Goal: Use online tool/utility: Utilize a website feature to perform a specific function

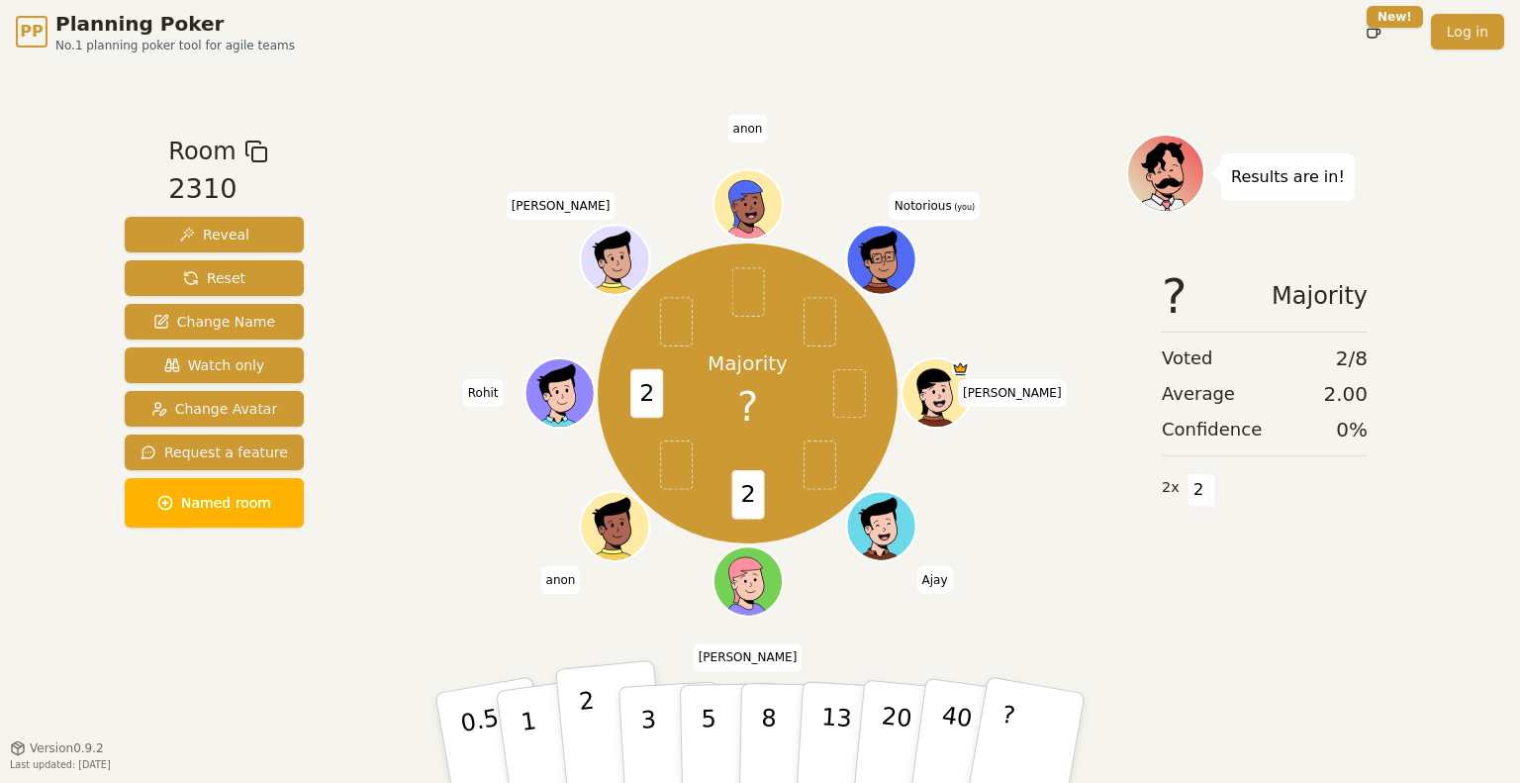
click at [590, 735] on p "2" at bounding box center [591, 741] width 26 height 108
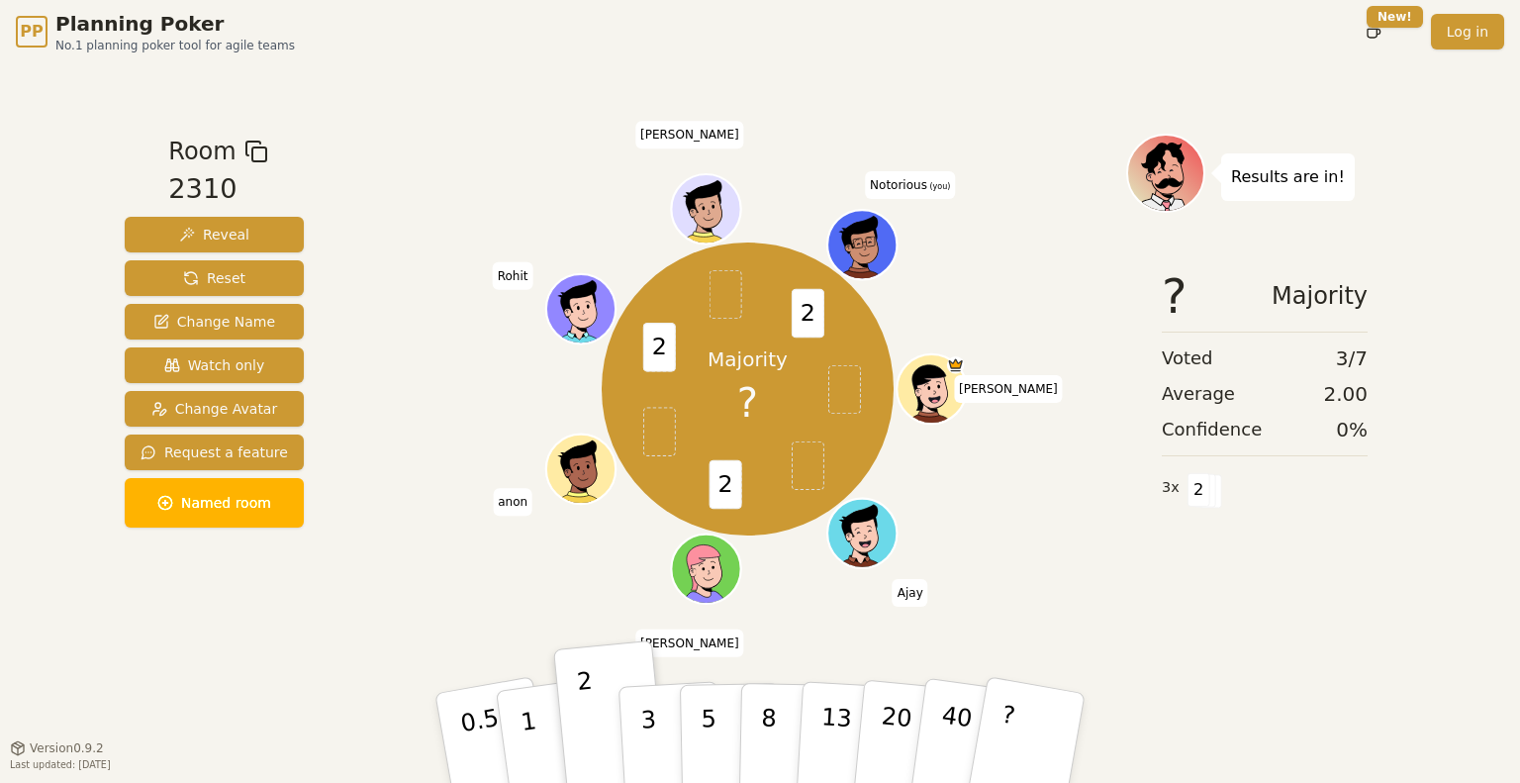
click at [904, 176] on span "Notorious (you)" at bounding box center [910, 185] width 90 height 28
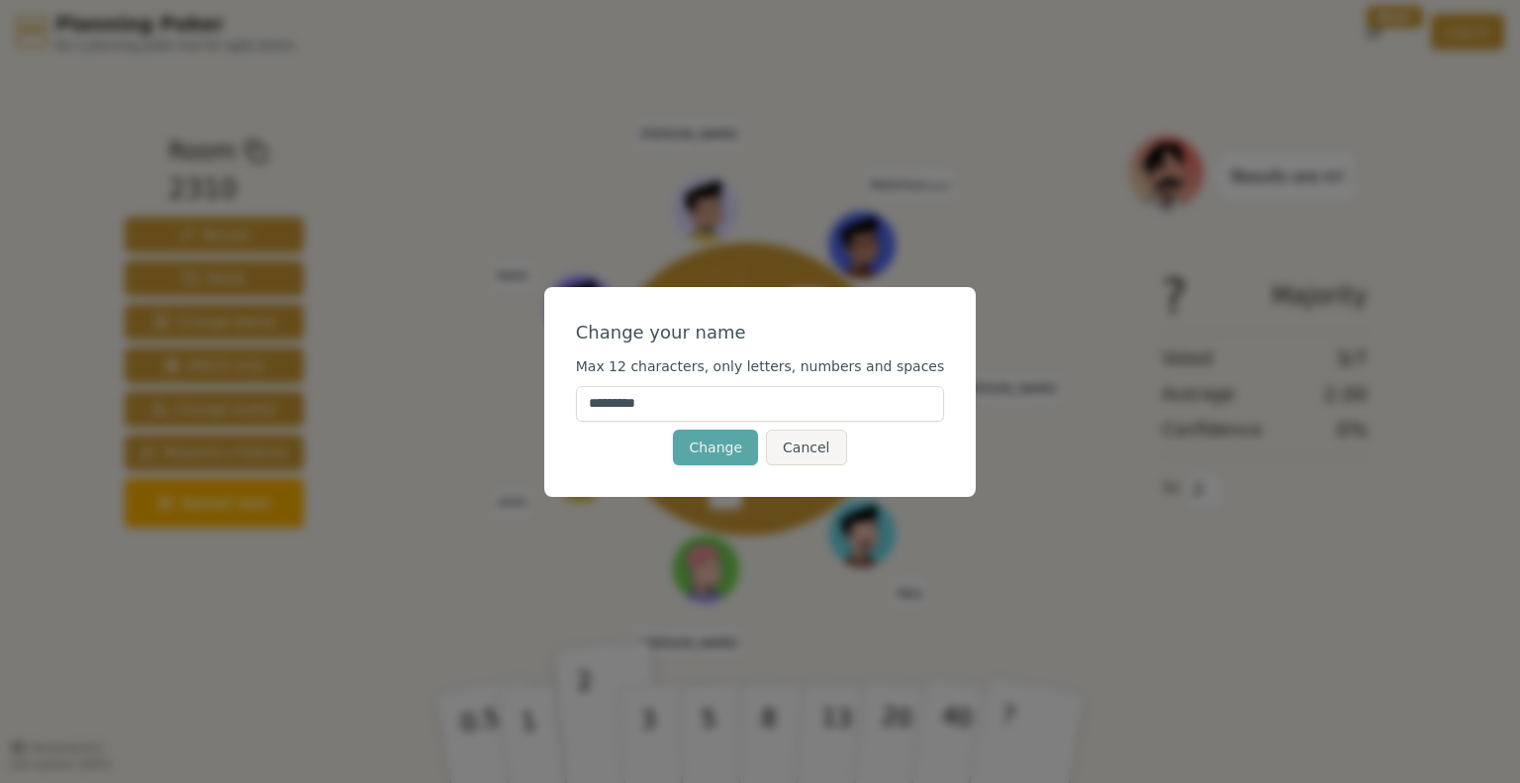
drag, startPoint x: 707, startPoint y: 401, endPoint x: 521, endPoint y: 406, distance: 186.1
click at [521, 406] on div "Change your name Max 12 characters, only letters, numbers and spaces ********* …" at bounding box center [760, 391] width 1520 height 783
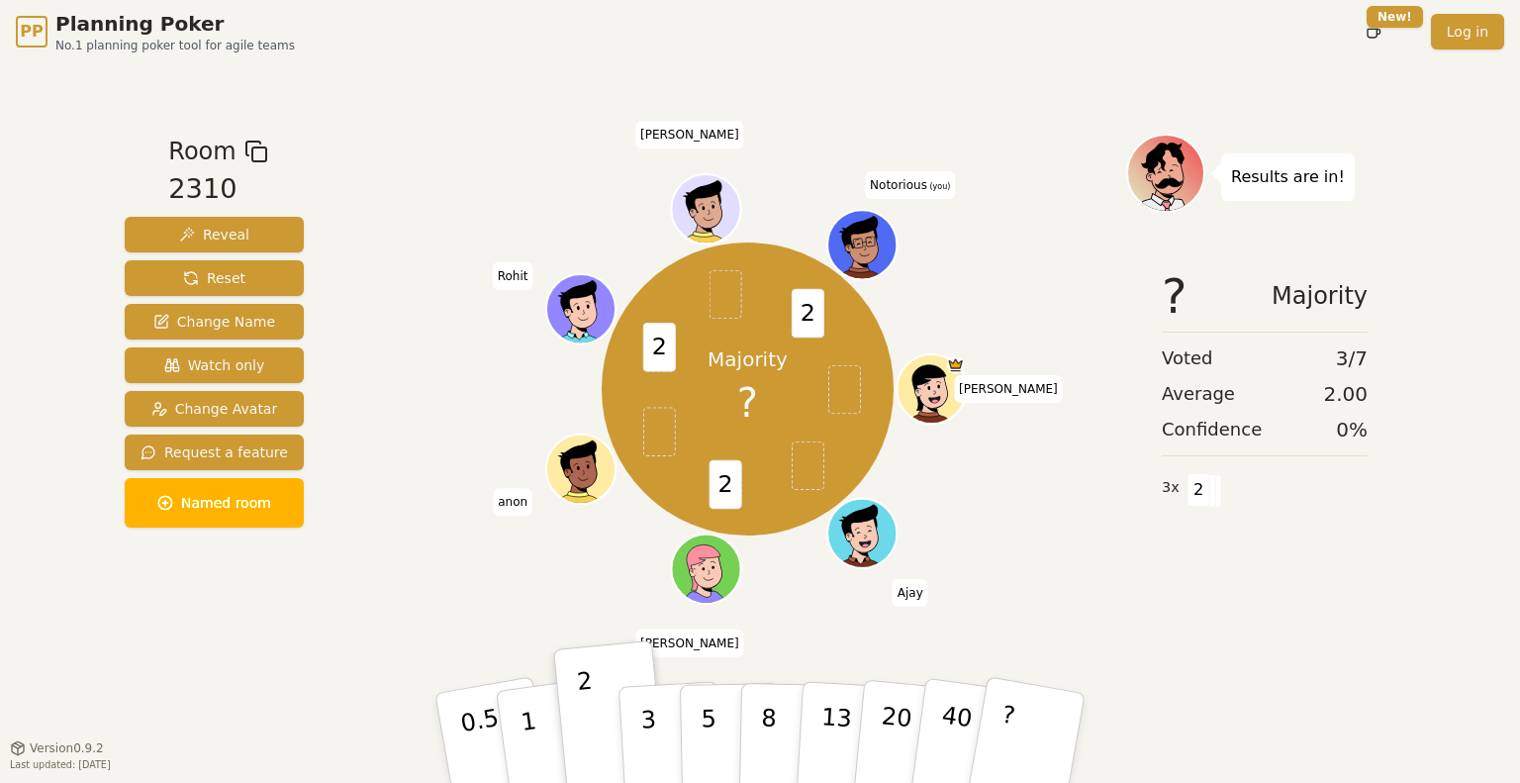
click at [881, 173] on span "Notorious (you)" at bounding box center [910, 185] width 90 height 28
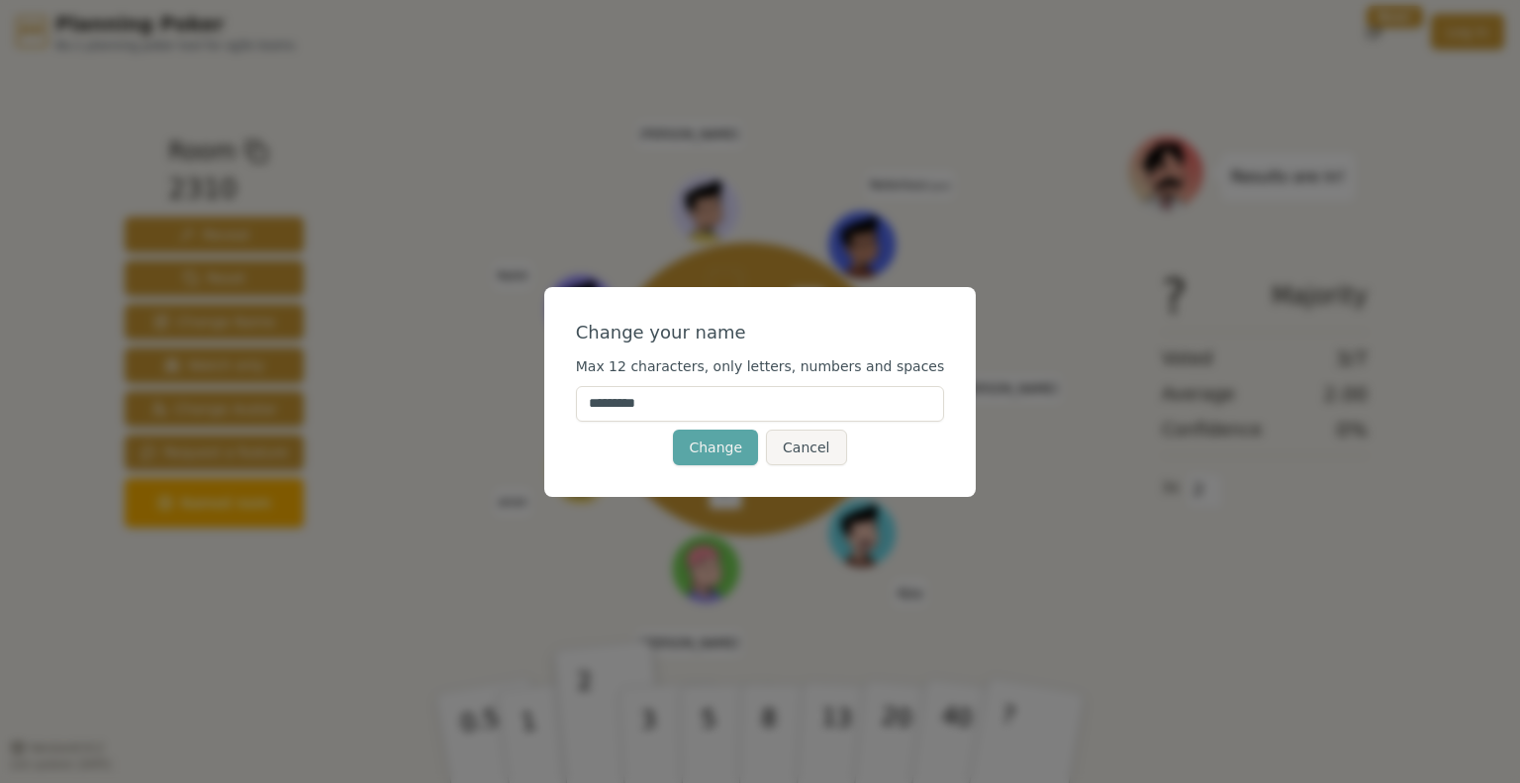
click at [701, 400] on input "*********" at bounding box center [760, 404] width 369 height 36
type input "*********"
click at [699, 446] on button "Change" at bounding box center [715, 448] width 85 height 36
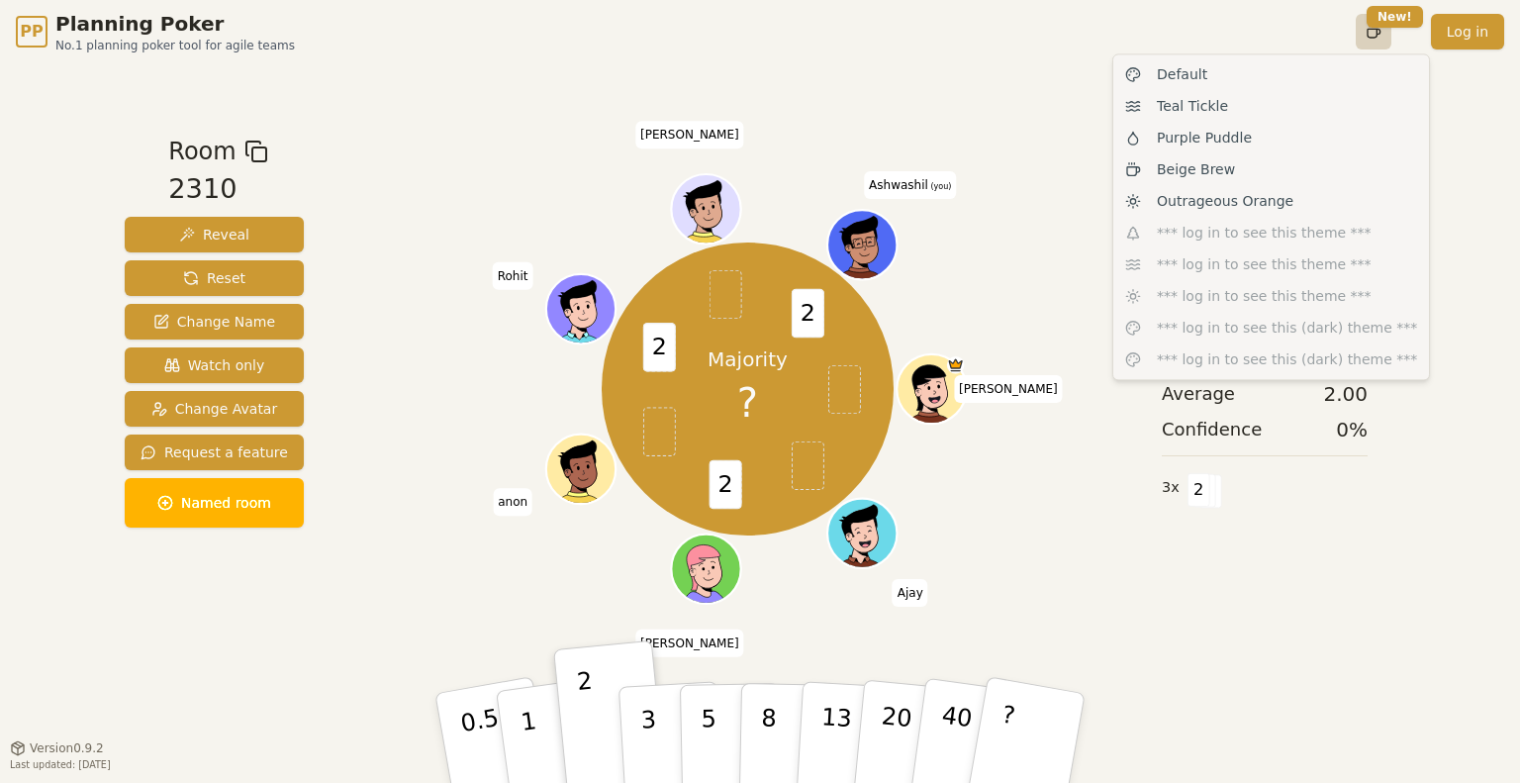
click at [1387, 35] on html "PP Planning Poker No.1 planning poker tool for agile teams Toggle theme New! Lo…" at bounding box center [760, 391] width 1520 height 783
click at [1184, 205] on span "Outrageous Orange" at bounding box center [1225, 201] width 137 height 20
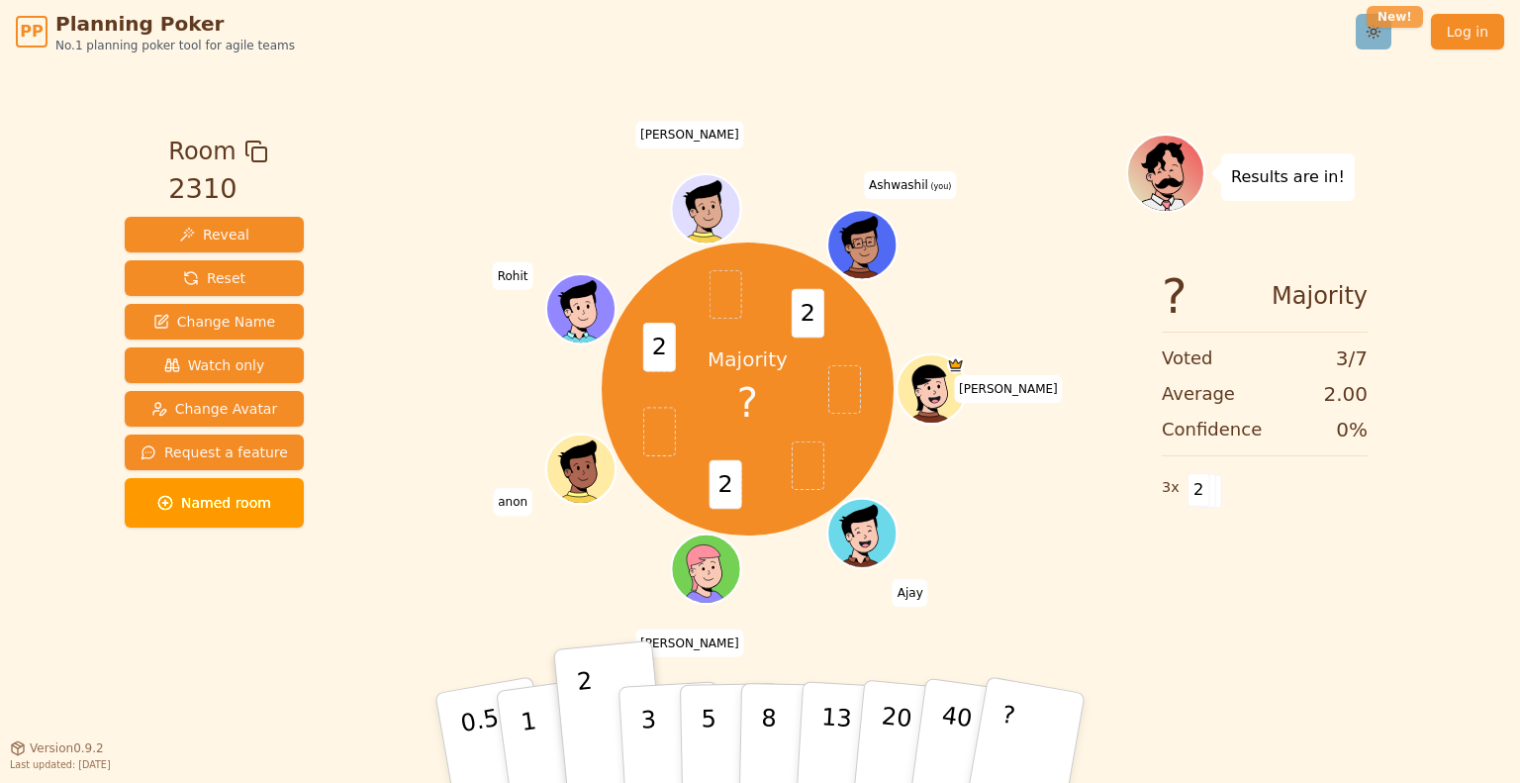
click at [1382, 23] on html "PP Planning Poker No.1 planning poker tool for agile teams Toggle theme New! Lo…" at bounding box center [760, 391] width 1520 height 783
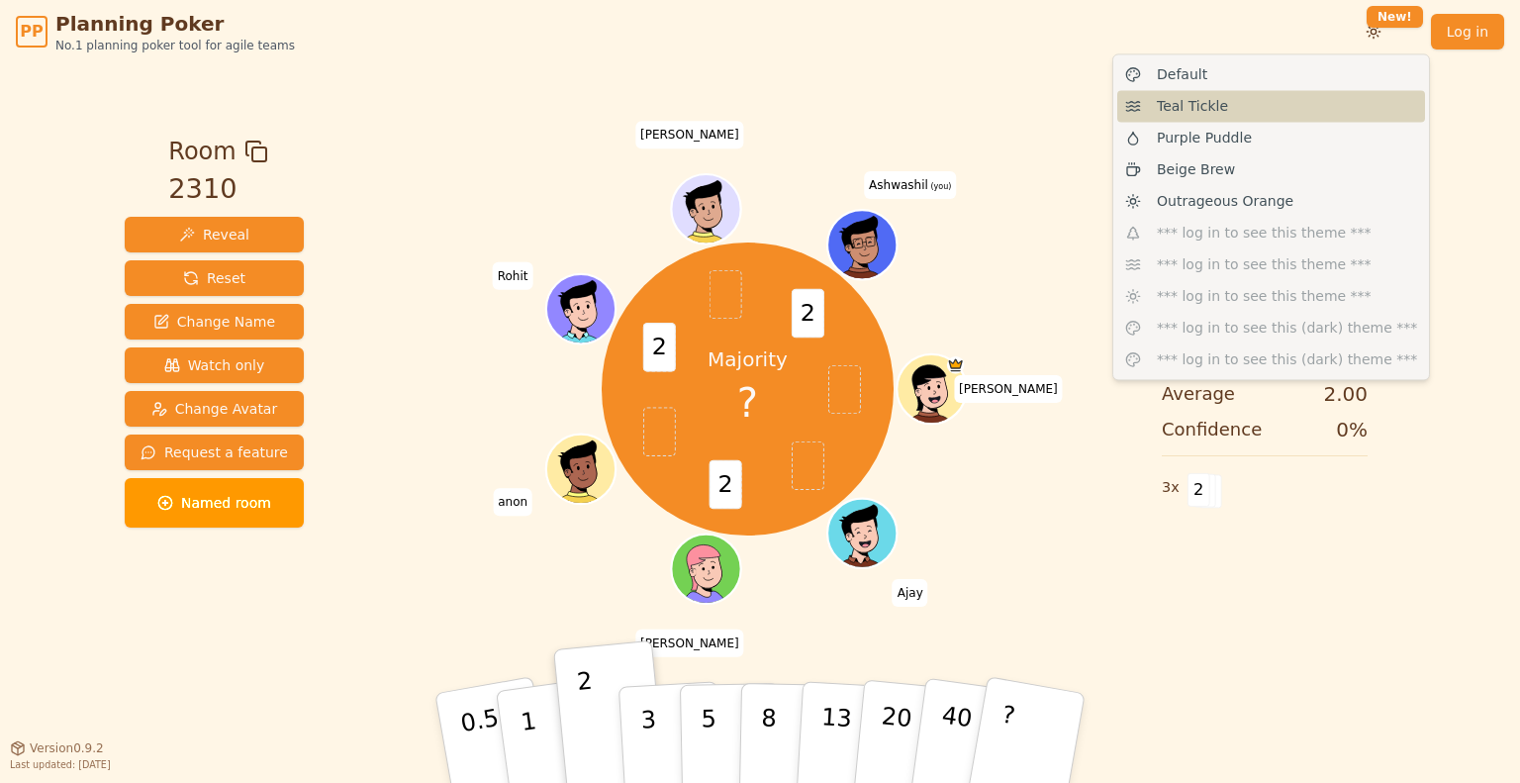
click at [1156, 111] on div "Teal Tickle" at bounding box center [1271, 106] width 308 height 32
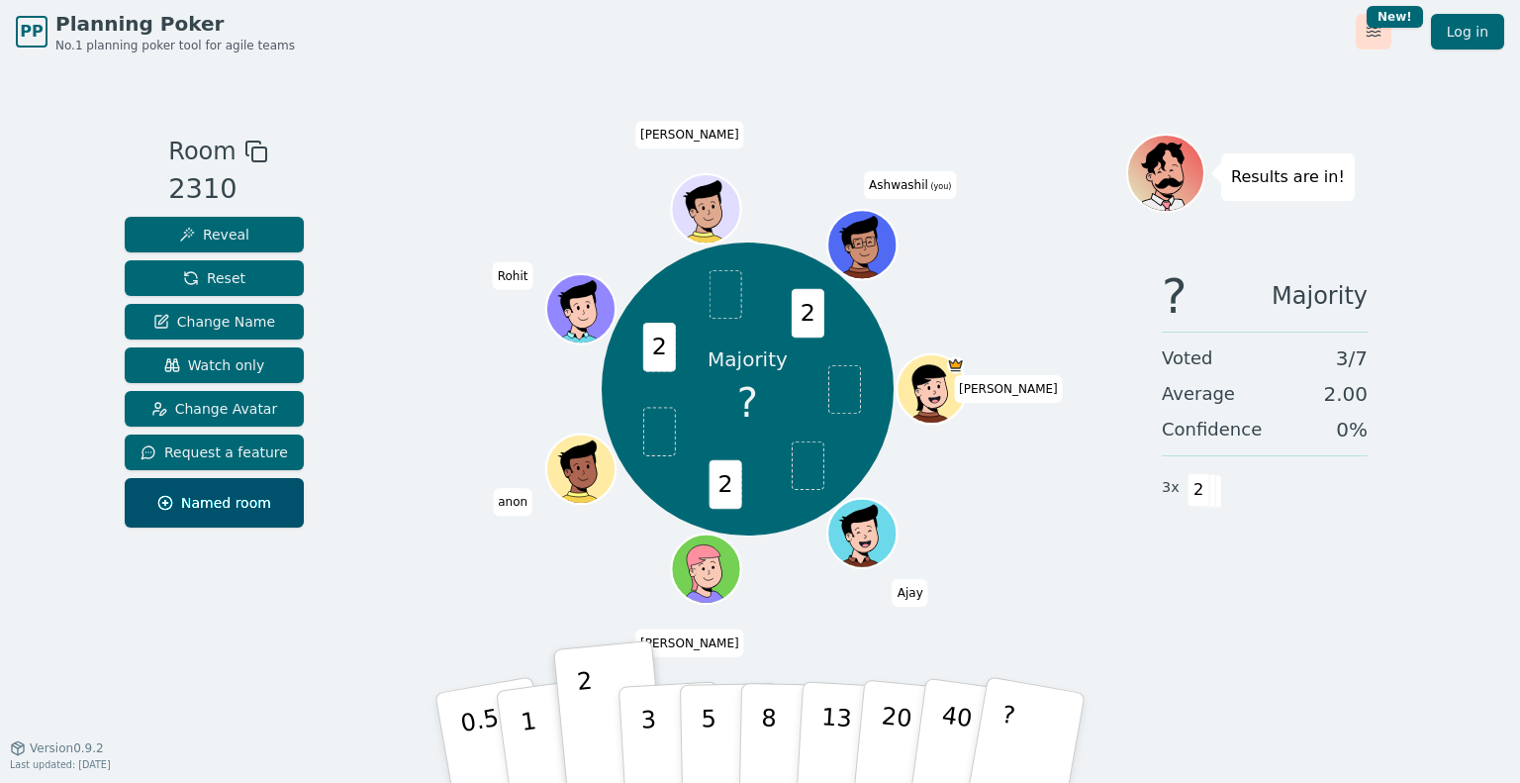
click at [1374, 30] on html "PP Planning Poker No.1 planning poker tool for agile teams Toggle theme New! Lo…" at bounding box center [760, 391] width 1520 height 783
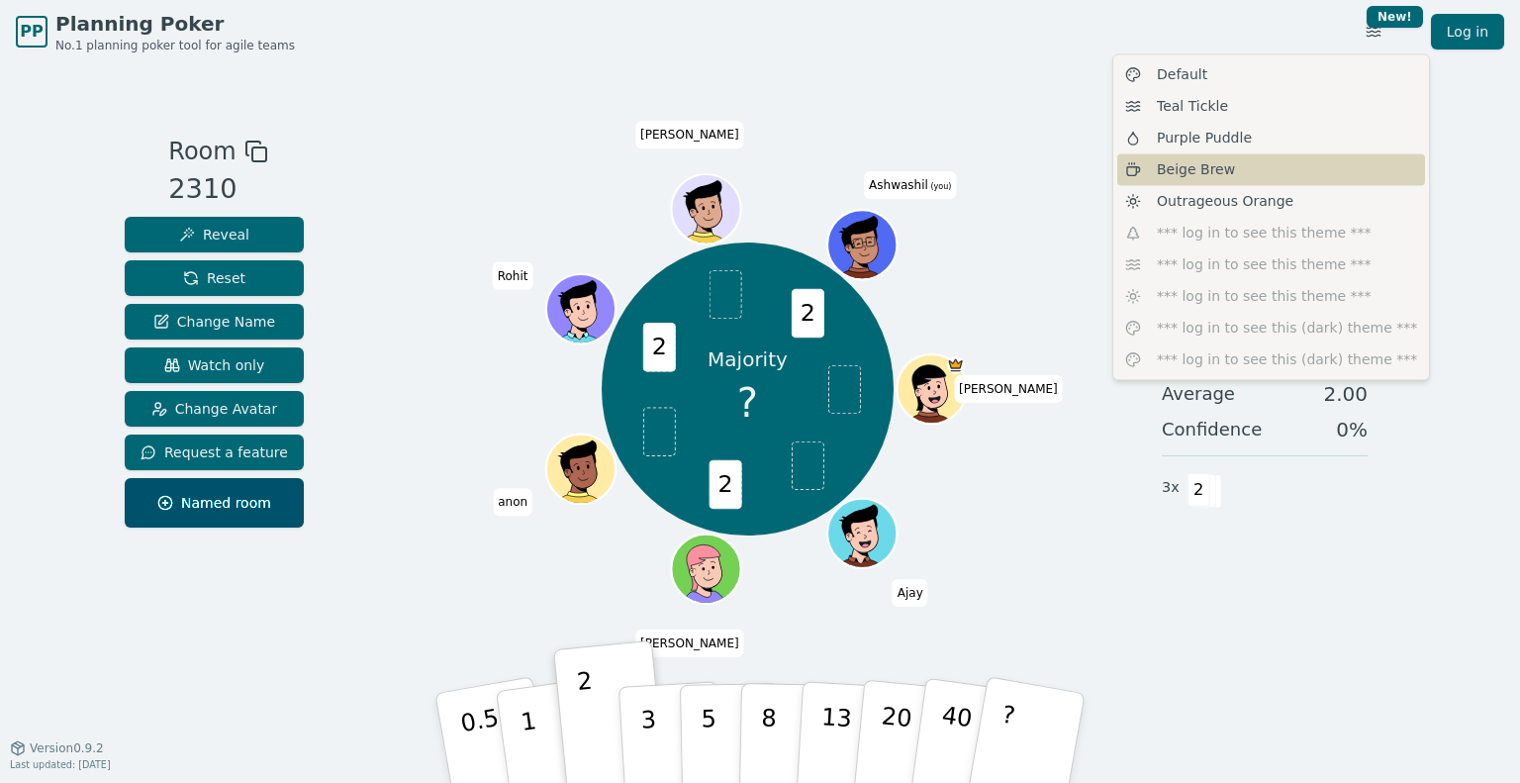
click at [1166, 161] on span "Beige Brew" at bounding box center [1196, 169] width 78 height 20
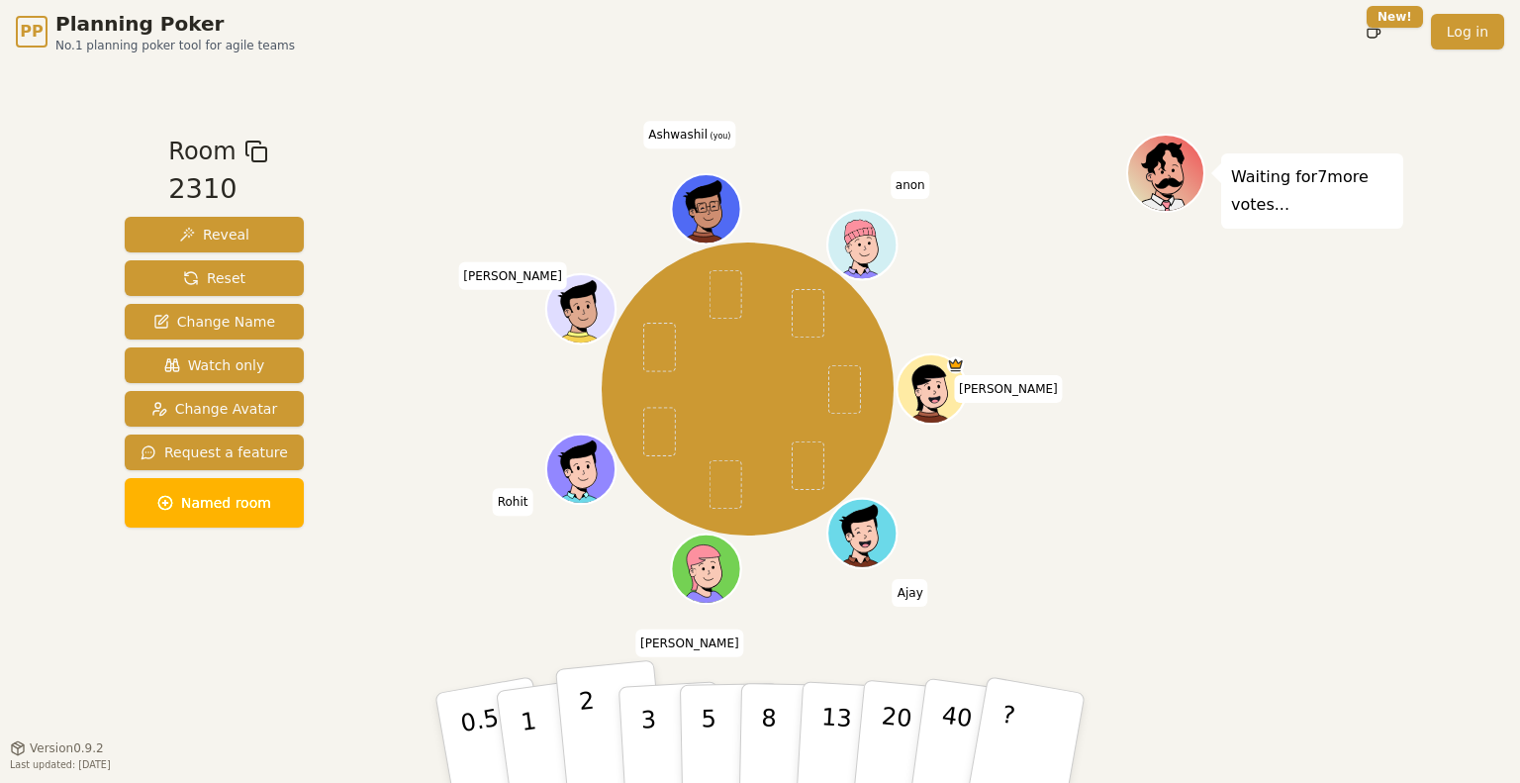
click at [586, 717] on p "2" at bounding box center [591, 741] width 26 height 108
click at [662, 739] on button "3" at bounding box center [672, 738] width 108 height 154
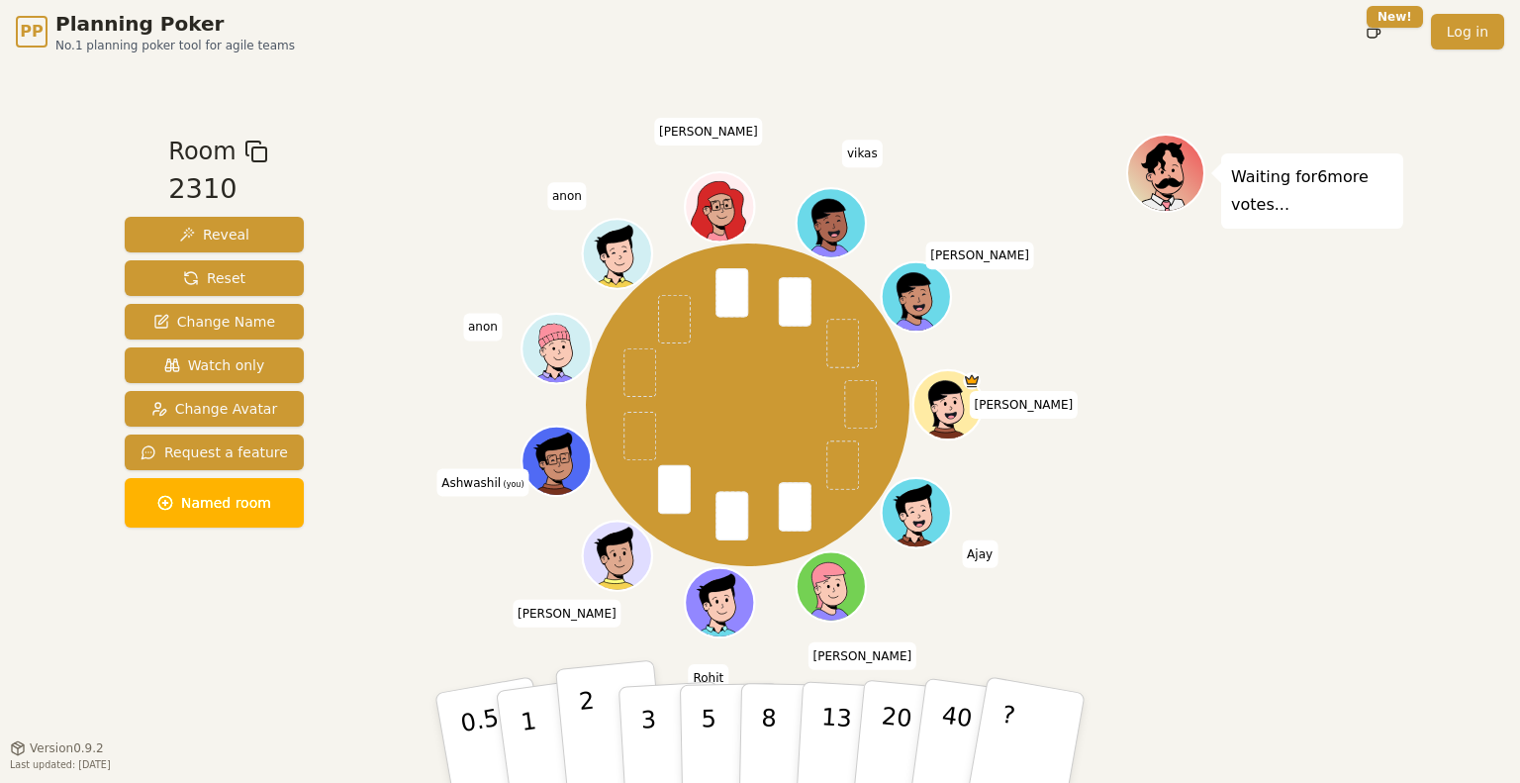
click at [594, 738] on p "2" at bounding box center [591, 741] width 26 height 108
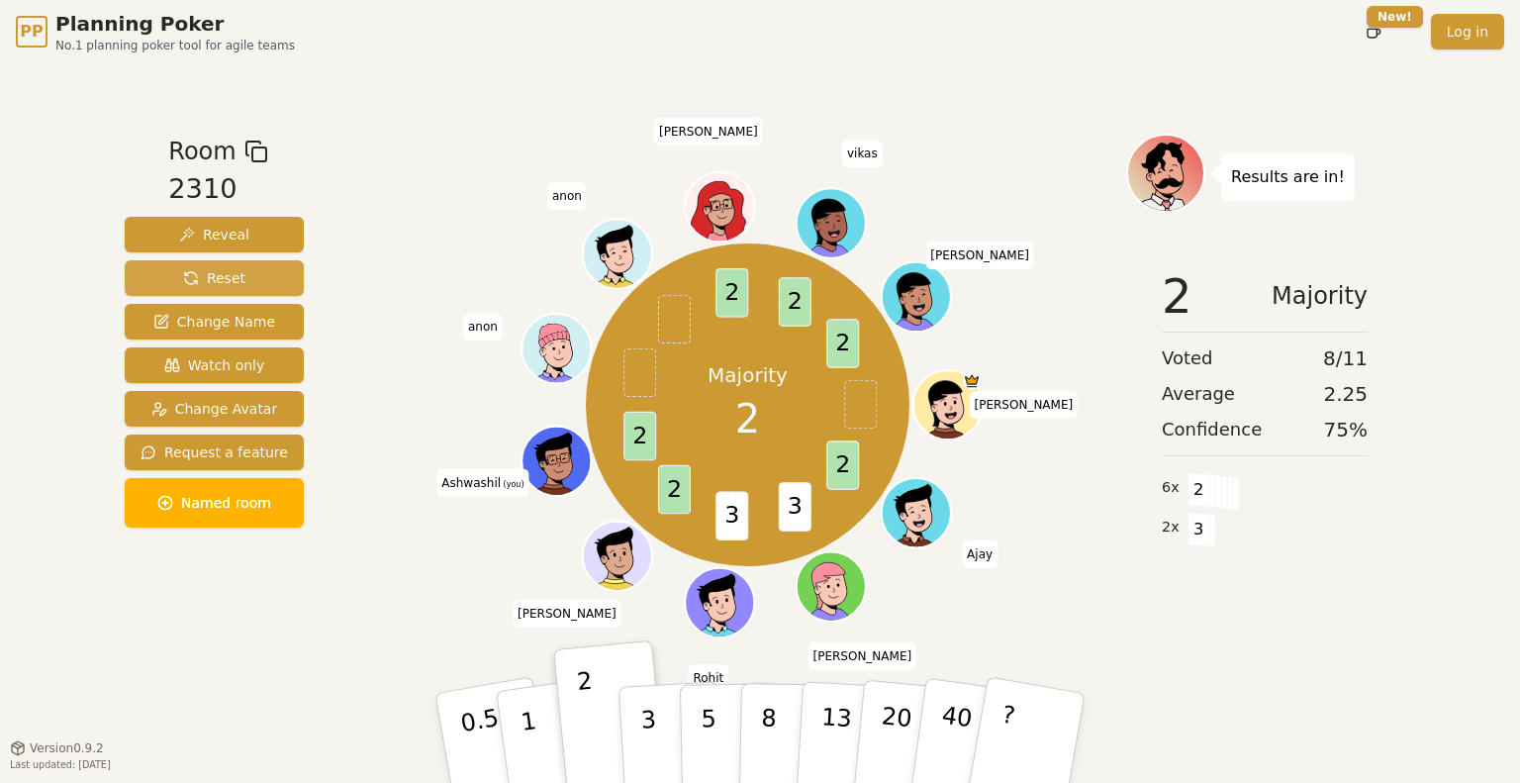
click at [225, 287] on span "Reset" at bounding box center [214, 278] width 62 height 20
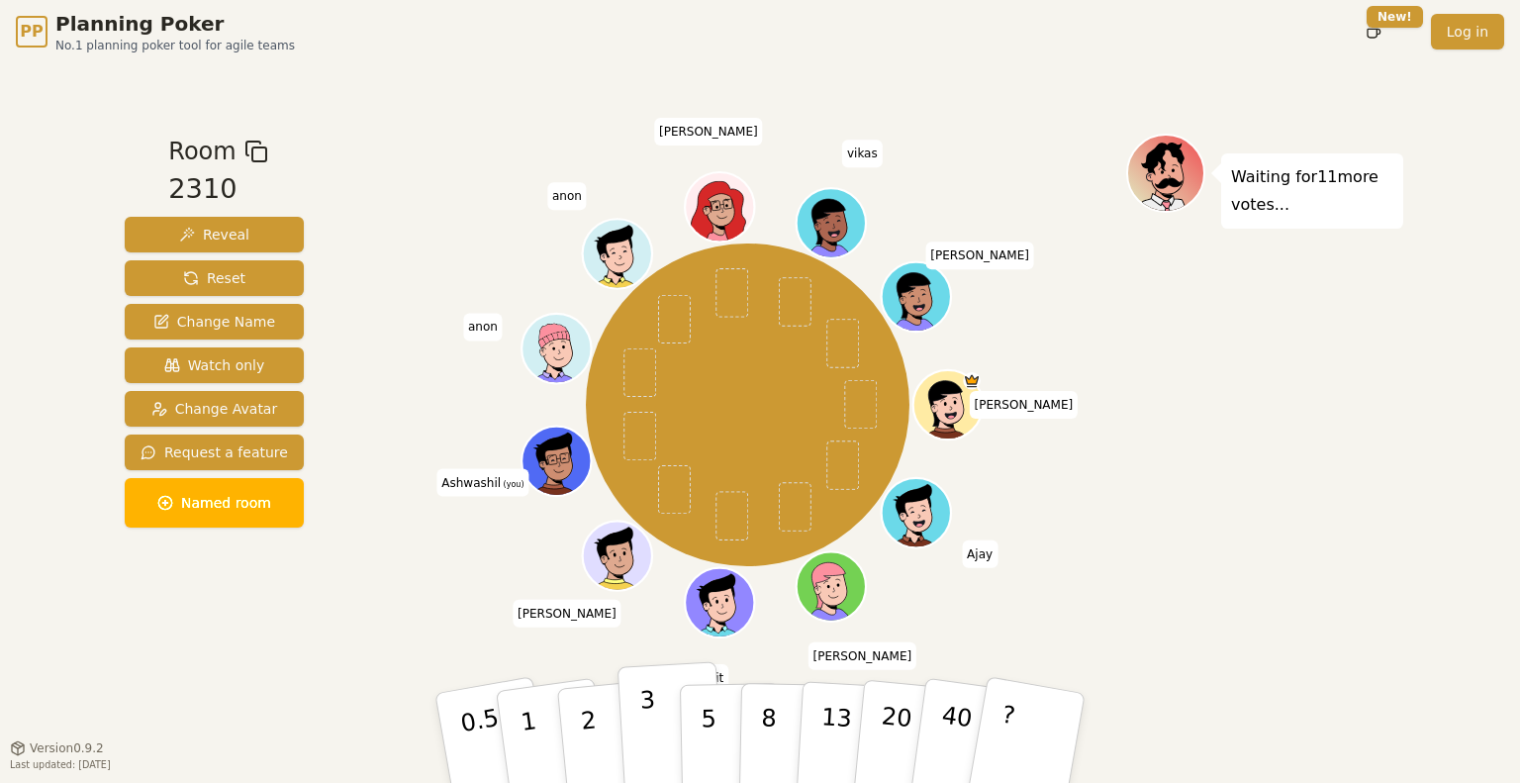
click at [645, 708] on p "3" at bounding box center [650, 740] width 22 height 108
click at [705, 727] on p "5" at bounding box center [709, 738] width 17 height 107
